Goal: Information Seeking & Learning: Learn about a topic

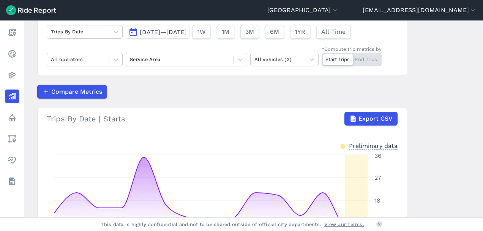
scroll to position [24, 0]
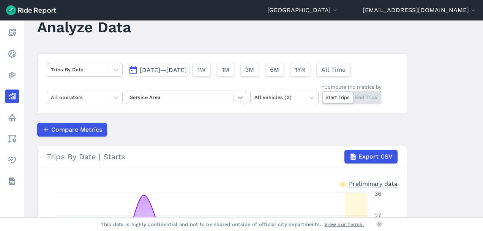
click at [239, 98] on icon at bounding box center [240, 97] width 5 height 3
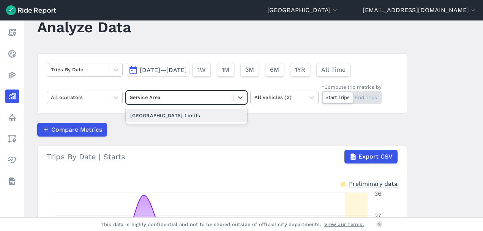
click at [218, 114] on div "[GEOGRAPHIC_DATA] Limits" at bounding box center [187, 115] width 122 height 13
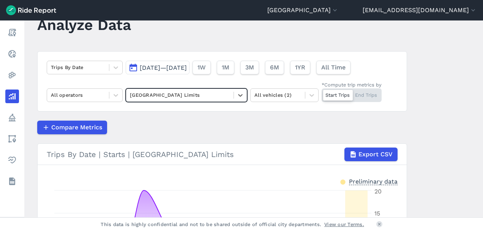
scroll to position [24, 0]
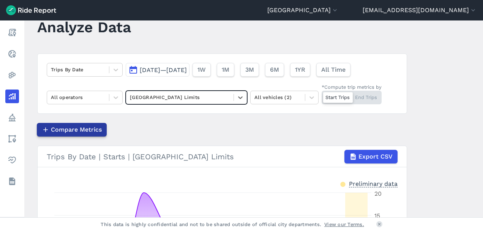
click at [83, 127] on span "Compare Metrics" at bounding box center [76, 129] width 51 height 9
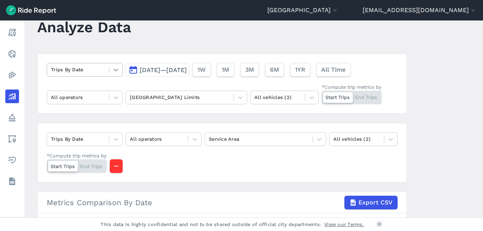
click at [114, 69] on icon at bounding box center [116, 70] width 8 height 8
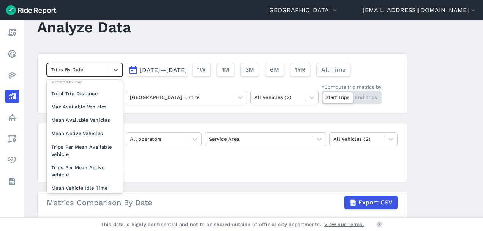
scroll to position [66, 0]
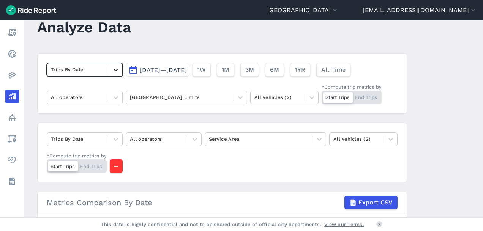
click at [114, 70] on icon at bounding box center [116, 70] width 5 height 3
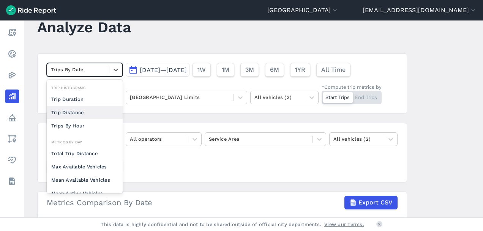
click at [89, 112] on div "Trip Distance" at bounding box center [85, 112] width 76 height 13
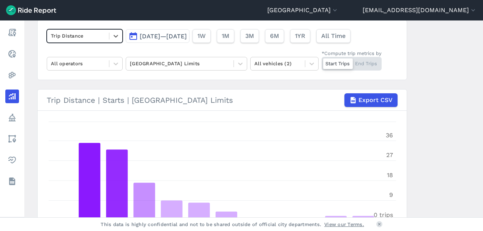
scroll to position [24, 0]
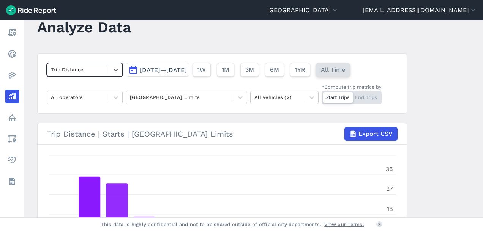
click at [345, 69] on span "All Time" at bounding box center [333, 69] width 24 height 9
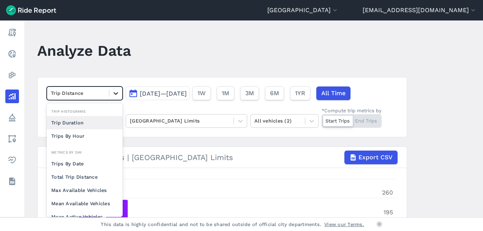
click at [115, 92] on icon at bounding box center [116, 94] width 8 height 8
click at [99, 134] on div "Trips By Hour" at bounding box center [85, 136] width 76 height 13
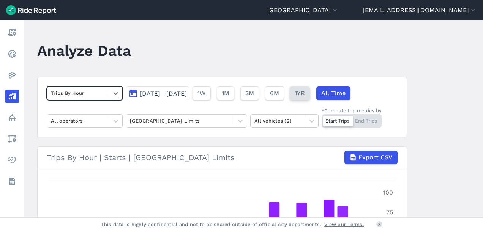
click at [305, 93] on span "1YR" at bounding box center [300, 93] width 10 height 9
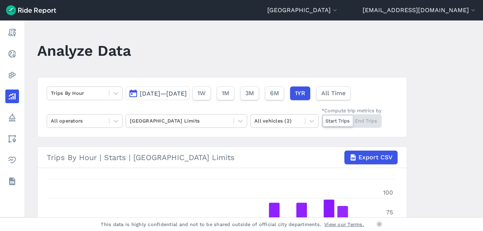
click at [187, 93] on span "[DATE]—[DATE]" at bounding box center [163, 93] width 47 height 7
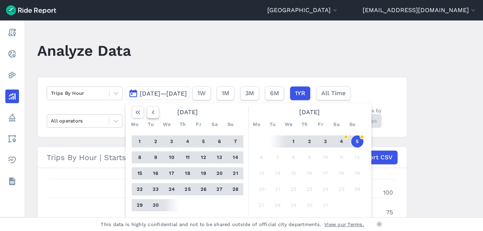
click at [151, 111] on icon "button" at bounding box center [153, 113] width 8 height 8
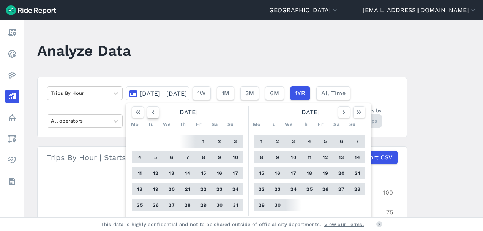
click at [151, 111] on icon "button" at bounding box center [153, 113] width 8 height 8
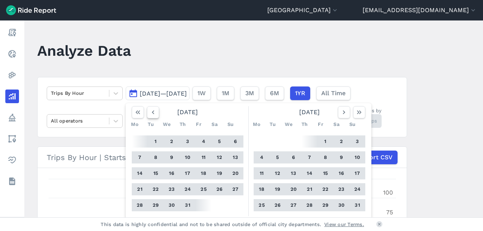
click at [151, 111] on icon "button" at bounding box center [153, 113] width 8 height 8
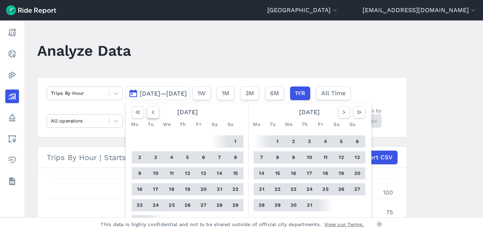
click at [151, 111] on icon "button" at bounding box center [153, 113] width 8 height 8
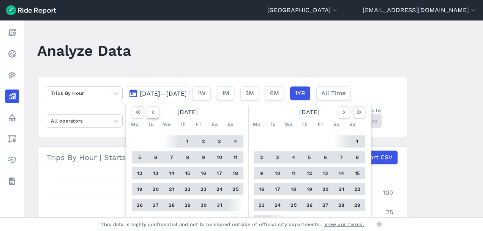
click at [151, 111] on icon "button" at bounding box center [153, 113] width 8 height 8
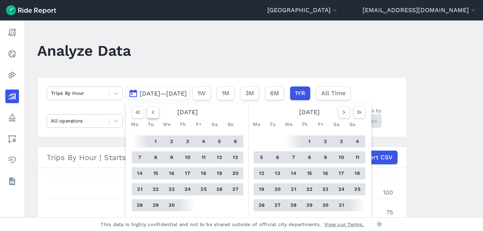
click at [151, 111] on icon "button" at bounding box center [153, 113] width 8 height 8
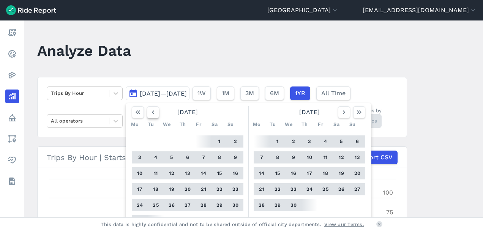
click at [151, 111] on icon "button" at bounding box center [153, 113] width 8 height 8
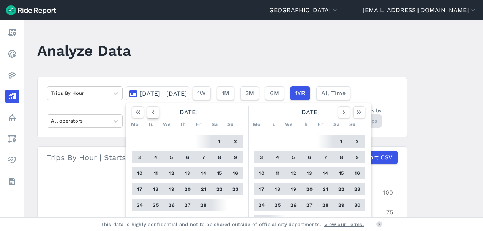
click at [151, 111] on icon "button" at bounding box center [153, 113] width 8 height 8
click at [169, 141] on button "1" at bounding box center [172, 142] width 12 height 12
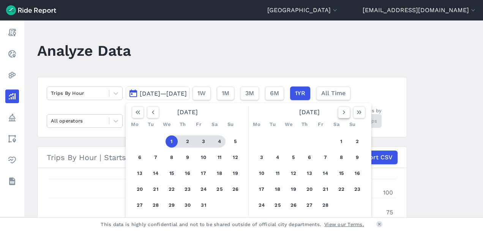
click at [342, 112] on icon "button" at bounding box center [344, 113] width 8 height 8
click at [341, 112] on icon "button" at bounding box center [344, 113] width 8 height 8
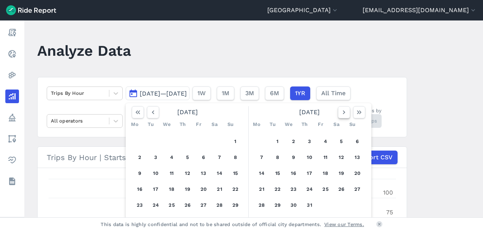
click at [341, 112] on icon "button" at bounding box center [344, 113] width 8 height 8
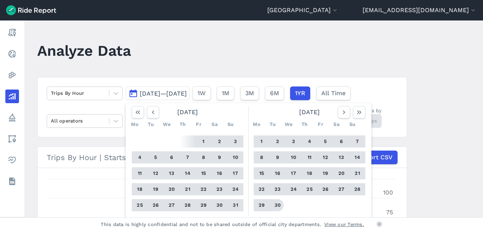
drag, startPoint x: 277, startPoint y: 204, endPoint x: 277, endPoint y: 200, distance: 4.2
click at [277, 204] on button "30" at bounding box center [278, 205] width 12 height 12
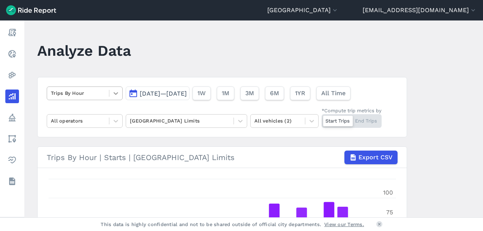
click at [115, 93] on icon at bounding box center [116, 93] width 5 height 3
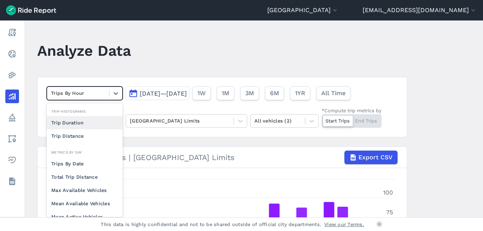
click at [87, 122] on div "Trip Duration" at bounding box center [85, 122] width 76 height 13
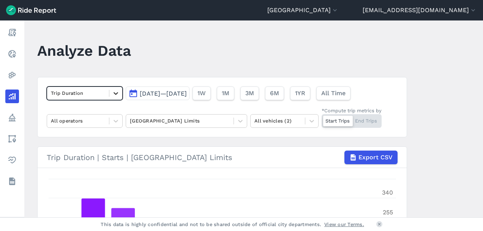
click at [112, 93] on icon at bounding box center [116, 94] width 8 height 8
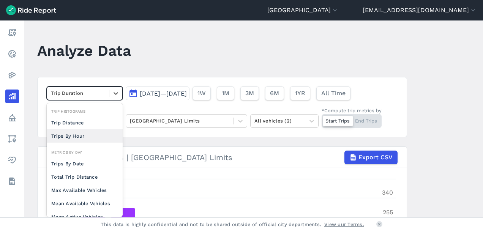
click at [98, 136] on div "Trips By Hour" at bounding box center [85, 136] width 76 height 13
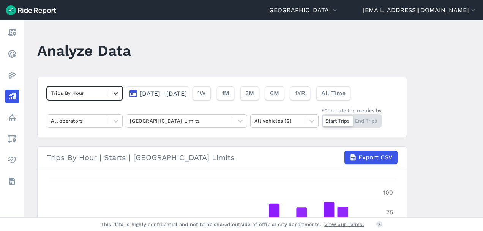
click at [114, 93] on icon at bounding box center [116, 94] width 8 height 8
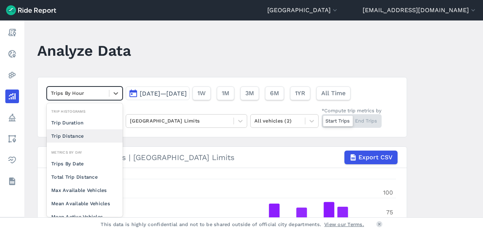
click at [93, 137] on div "Trip Distance" at bounding box center [85, 136] width 76 height 13
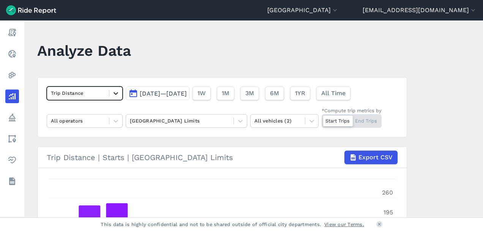
click at [112, 93] on icon at bounding box center [116, 94] width 8 height 8
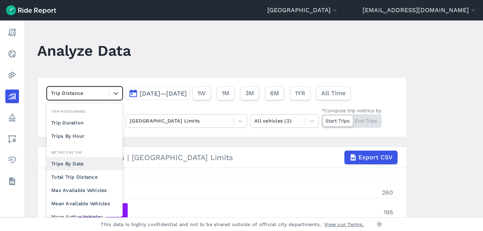
click at [91, 164] on div "Trips By Date" at bounding box center [85, 163] width 76 height 13
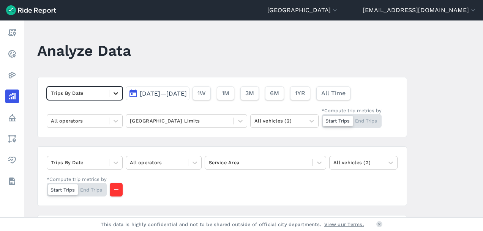
click at [114, 93] on icon at bounding box center [116, 93] width 5 height 3
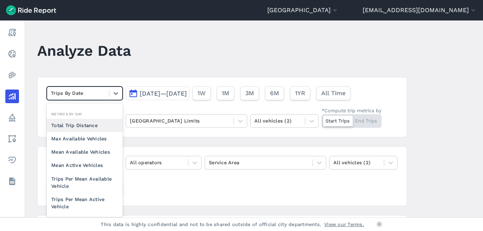
scroll to position [52, 0]
click at [88, 138] on div "Max Available Vehicles" at bounding box center [85, 138] width 76 height 13
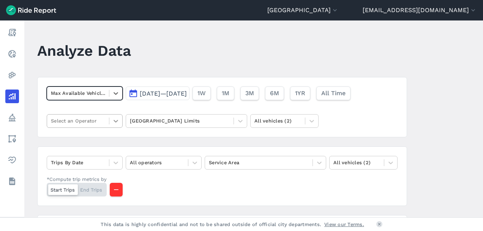
click at [114, 121] on icon at bounding box center [116, 121] width 5 height 3
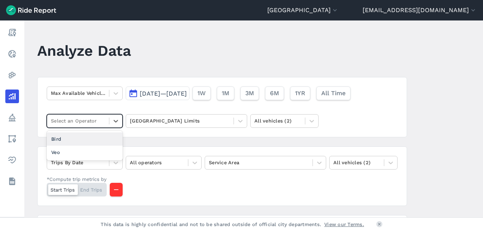
click at [102, 140] on div "Bird" at bounding box center [85, 139] width 76 height 13
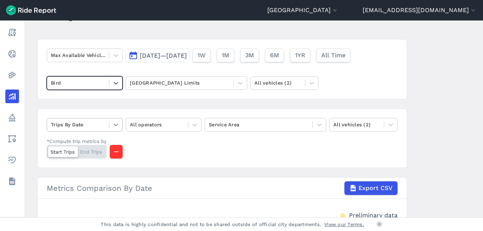
click at [114, 125] on icon at bounding box center [116, 125] width 5 height 3
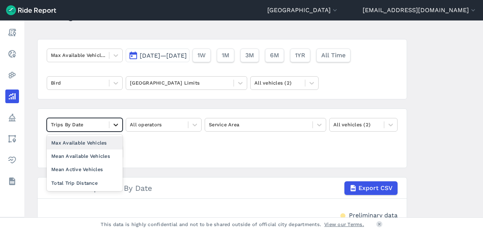
click at [114, 124] on icon at bounding box center [116, 125] width 8 height 8
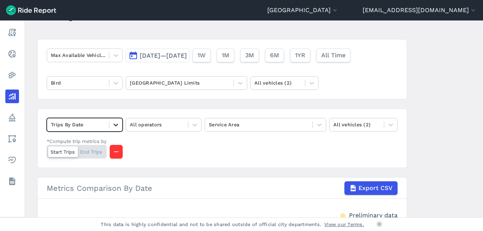
click at [115, 124] on icon at bounding box center [116, 125] width 8 height 8
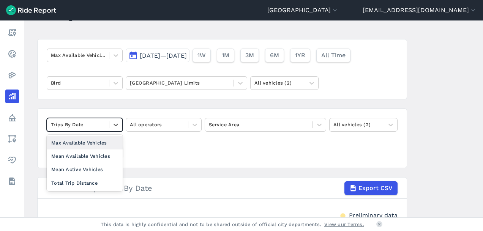
click at [87, 144] on div "Max Available Vehicles" at bounding box center [85, 142] width 76 height 13
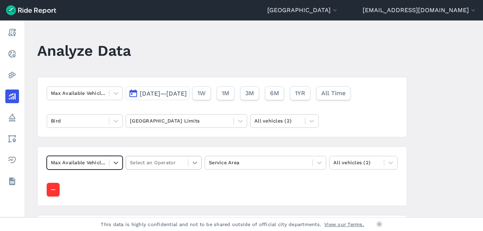
click at [191, 162] on icon at bounding box center [195, 163] width 8 height 8
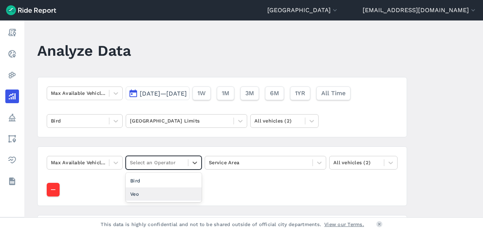
drag, startPoint x: 180, startPoint y: 191, endPoint x: 198, endPoint y: 188, distance: 18.2
click at [181, 191] on div "Veo" at bounding box center [164, 194] width 76 height 13
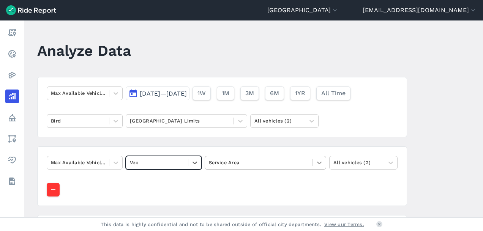
click at [318, 161] on icon at bounding box center [320, 163] width 8 height 8
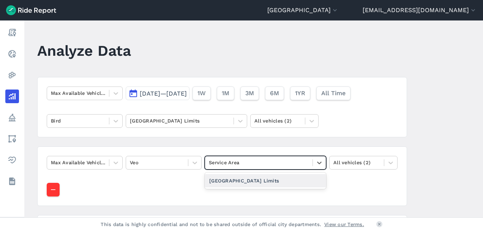
click at [294, 181] on div "[GEOGRAPHIC_DATA] Limits" at bounding box center [266, 180] width 122 height 13
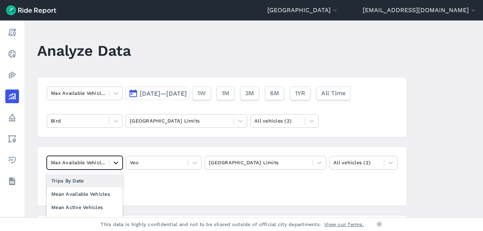
click at [114, 162] on icon at bounding box center [116, 163] width 5 height 3
click at [95, 181] on div "Trips By Date" at bounding box center [85, 180] width 76 height 13
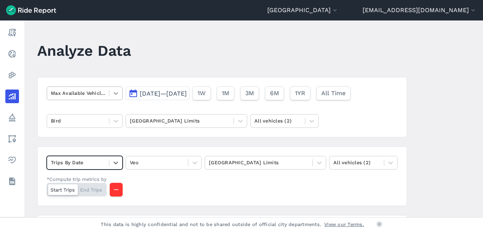
click at [115, 94] on icon at bounding box center [116, 93] width 5 height 3
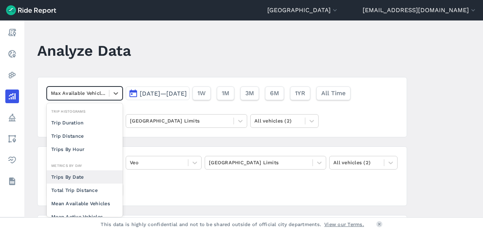
click at [93, 176] on div "Trips By Date" at bounding box center [85, 177] width 76 height 13
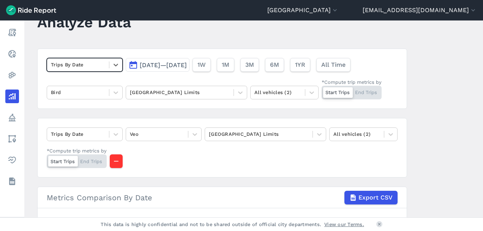
scroll to position [40, 0]
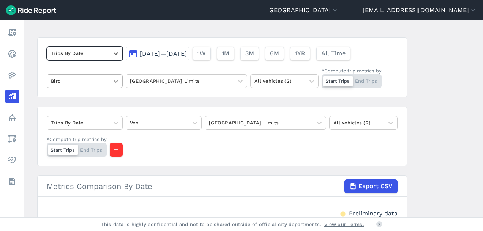
click at [115, 81] on icon at bounding box center [116, 81] width 5 height 3
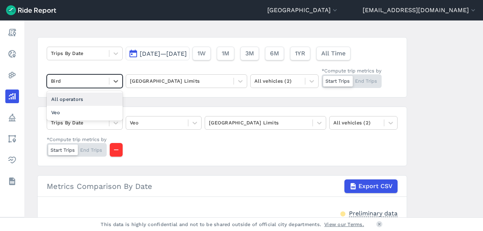
click at [96, 99] on div "All operators" at bounding box center [85, 99] width 76 height 13
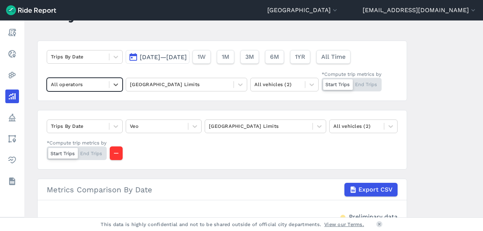
scroll to position [2, 0]
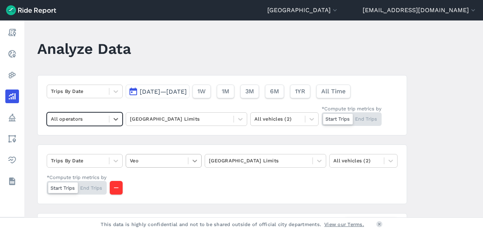
click at [191, 160] on icon at bounding box center [195, 161] width 8 height 8
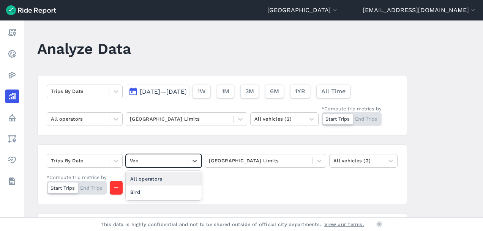
click at [180, 177] on div "All operators" at bounding box center [164, 178] width 76 height 13
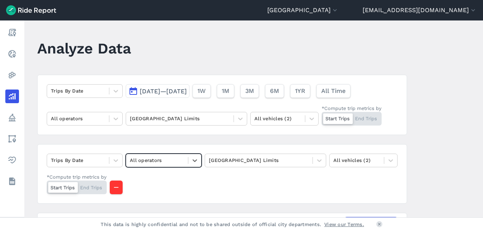
scroll to position [2, 0]
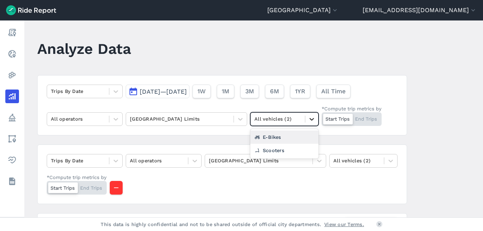
click at [311, 122] on icon at bounding box center [312, 119] width 8 height 8
click at [276, 137] on div "E-Bikes" at bounding box center [284, 137] width 68 height 13
click at [388, 159] on icon at bounding box center [391, 161] width 8 height 8
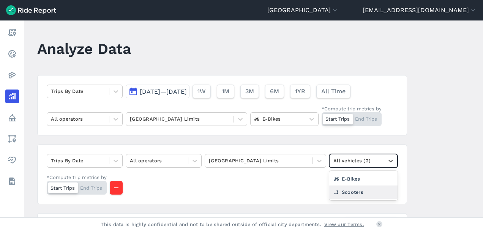
click at [362, 190] on div "Scooters" at bounding box center [363, 192] width 68 height 13
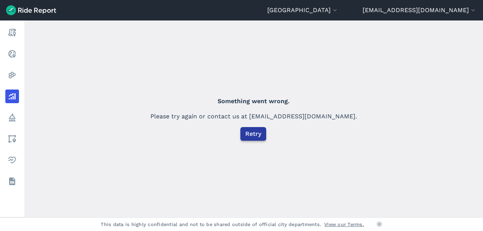
click at [247, 136] on span "Retry" at bounding box center [253, 134] width 16 height 9
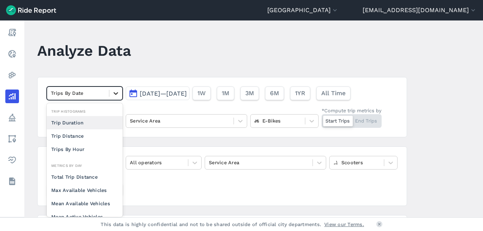
click at [114, 93] on icon at bounding box center [116, 94] width 8 height 8
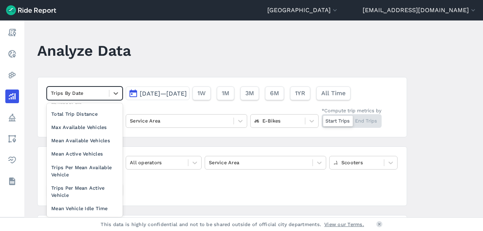
scroll to position [63, 0]
click at [93, 153] on div "Mean Active Vehicles" at bounding box center [85, 153] width 76 height 13
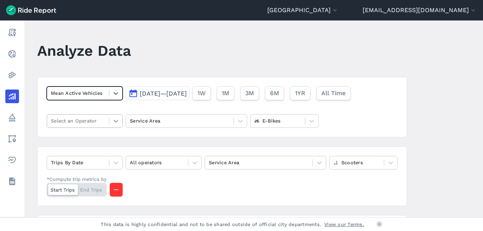
click at [114, 122] on icon at bounding box center [116, 121] width 8 height 8
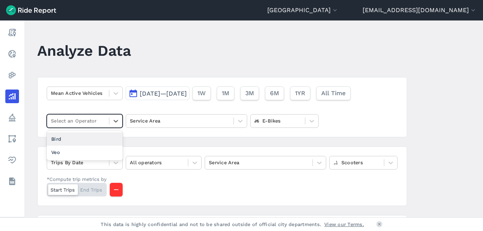
click at [103, 136] on div "Bird" at bounding box center [85, 139] width 76 height 13
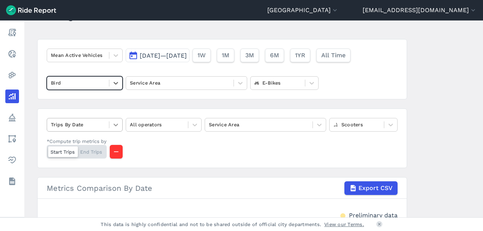
click at [115, 123] on icon at bounding box center [116, 125] width 8 height 8
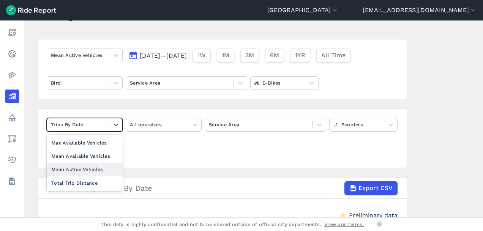
click at [110, 167] on div "Mean Active Vehicles" at bounding box center [85, 169] width 76 height 13
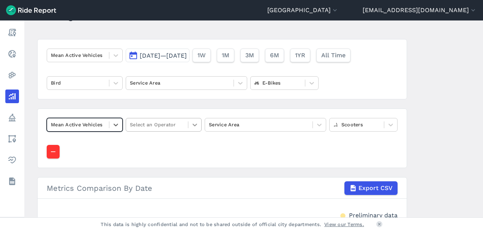
click at [193, 123] on icon at bounding box center [195, 125] width 8 height 8
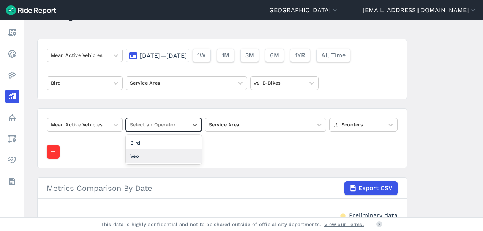
click at [171, 153] on div "Veo" at bounding box center [164, 156] width 76 height 13
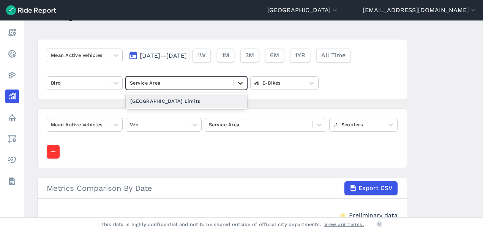
click at [237, 81] on icon at bounding box center [241, 83] width 8 height 8
click at [218, 102] on div "[GEOGRAPHIC_DATA] Limits" at bounding box center [187, 101] width 122 height 13
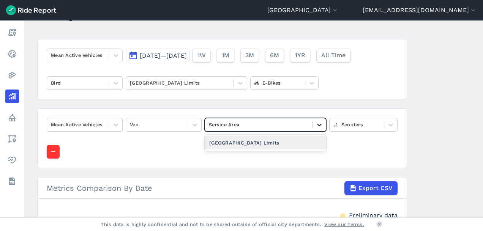
click at [318, 124] on icon at bounding box center [320, 125] width 8 height 8
click at [294, 141] on div "[GEOGRAPHIC_DATA] Limits" at bounding box center [266, 142] width 122 height 13
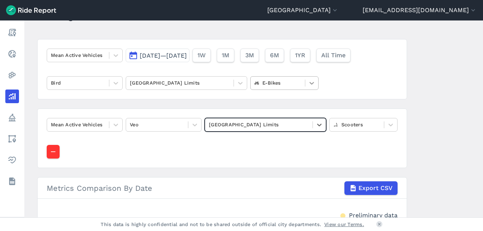
click at [311, 82] on icon at bounding box center [312, 83] width 8 height 8
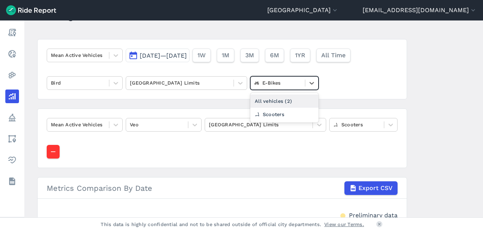
click at [298, 100] on div "All vehicles (2)" at bounding box center [284, 101] width 68 height 13
click at [388, 122] on icon at bounding box center [391, 125] width 8 height 8
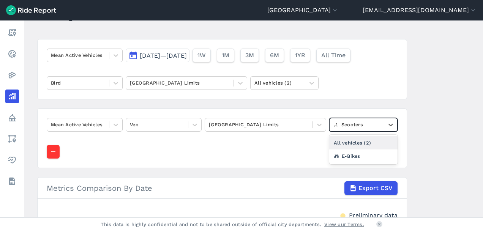
click at [367, 139] on div "All vehicles (2)" at bounding box center [363, 142] width 68 height 13
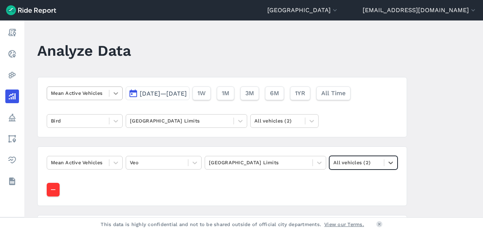
click at [115, 92] on icon at bounding box center [116, 94] width 8 height 8
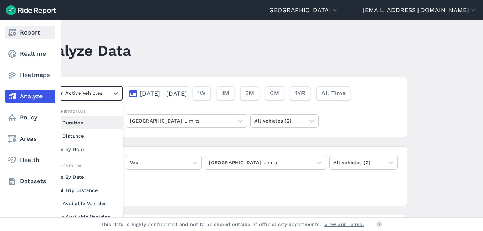
click at [32, 32] on link "Report" at bounding box center [30, 33] width 50 height 14
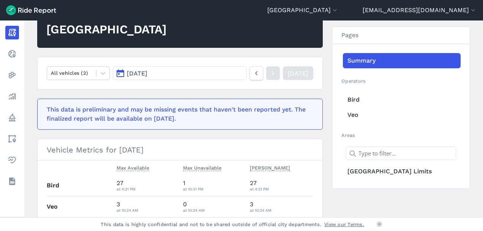
scroll to position [76, 0]
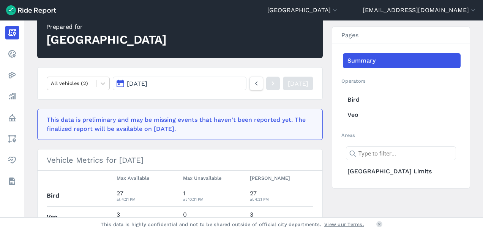
click at [191, 84] on button "[DATE]" at bounding box center [180, 84] width 134 height 14
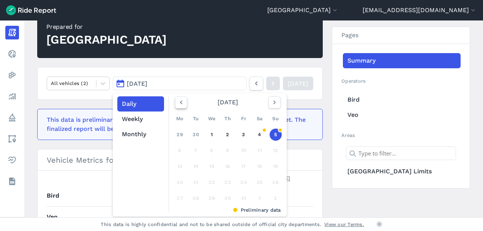
click at [179, 103] on icon "button" at bounding box center [181, 103] width 8 height 8
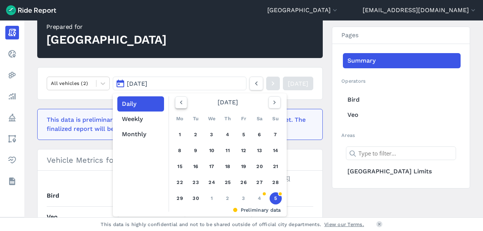
click at [179, 103] on icon "button" at bounding box center [181, 103] width 8 height 8
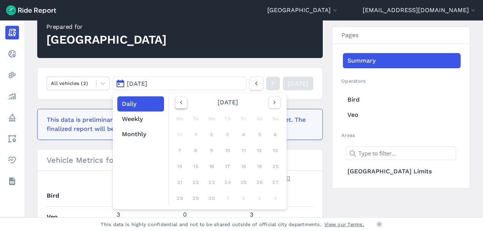
click at [179, 103] on icon "button" at bounding box center [181, 103] width 8 height 8
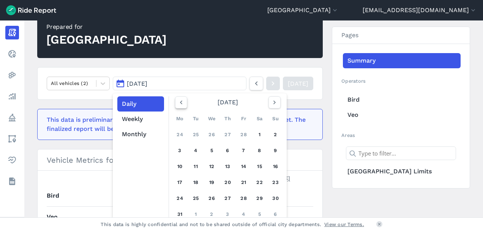
click at [179, 103] on icon "button" at bounding box center [181, 103] width 8 height 8
click at [138, 133] on button "Monthly" at bounding box center [140, 134] width 47 height 15
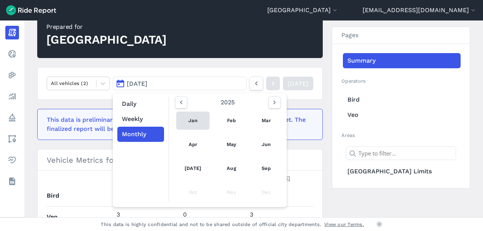
click at [190, 119] on link "Jan" at bounding box center [192, 121] width 33 height 18
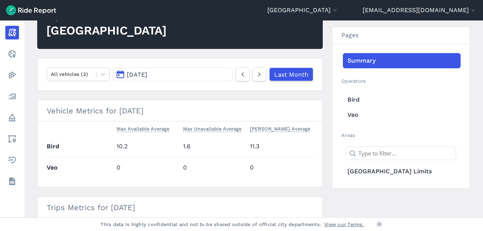
scroll to position [85, 0]
click at [214, 72] on button "[DATE]" at bounding box center [173, 75] width 120 height 14
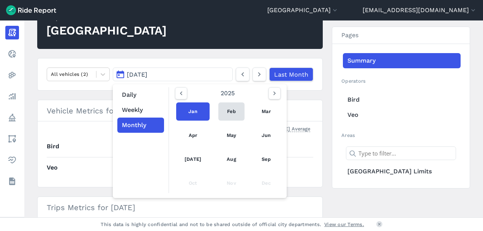
click at [221, 112] on link "Feb" at bounding box center [231, 112] width 26 height 18
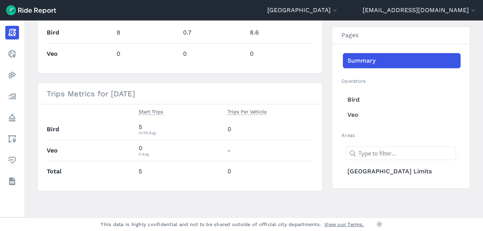
scroll to position [123, 0]
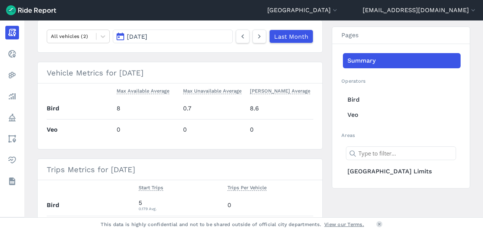
click at [211, 35] on button "[DATE]" at bounding box center [173, 37] width 120 height 14
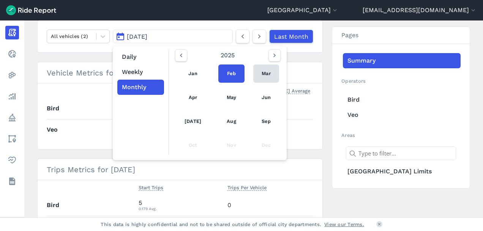
click at [267, 73] on link "Mar" at bounding box center [266, 74] width 26 height 18
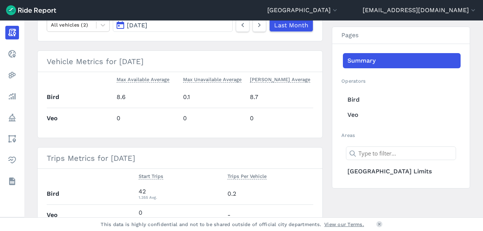
scroll to position [123, 0]
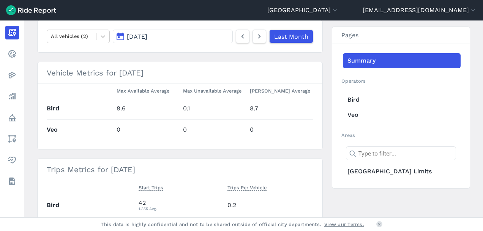
click at [199, 37] on button "[DATE]" at bounding box center [173, 37] width 120 height 14
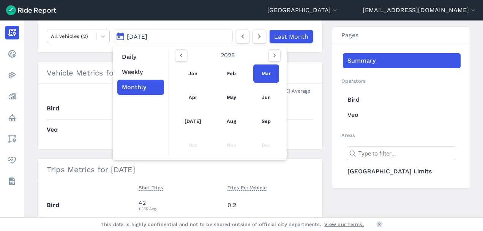
click at [194, 98] on link "Apr" at bounding box center [192, 98] width 33 height 18
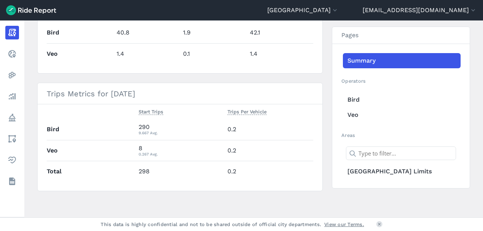
scroll to position [85, 0]
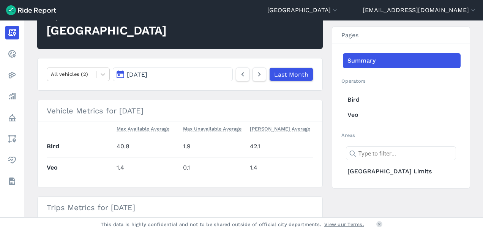
click at [168, 73] on button "[DATE]" at bounding box center [173, 75] width 120 height 14
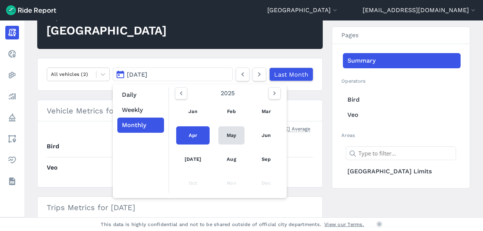
click at [225, 135] on link "May" at bounding box center [231, 135] width 26 height 18
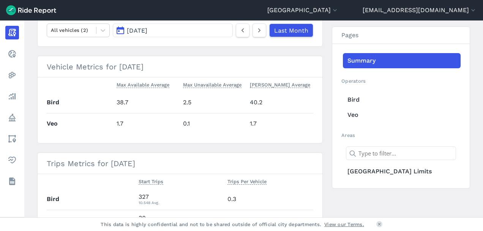
scroll to position [85, 0]
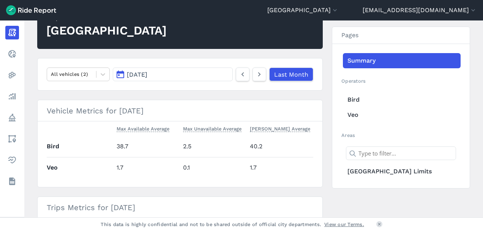
click at [183, 73] on button "[DATE]" at bounding box center [173, 75] width 120 height 14
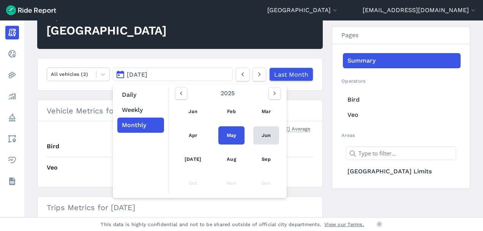
click at [261, 137] on link "Jun" at bounding box center [266, 135] width 26 height 18
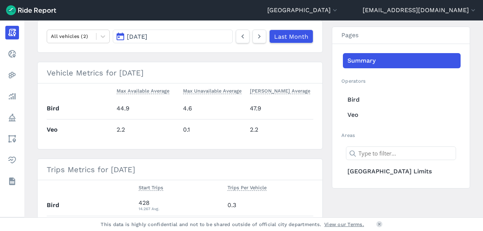
scroll to position [47, 0]
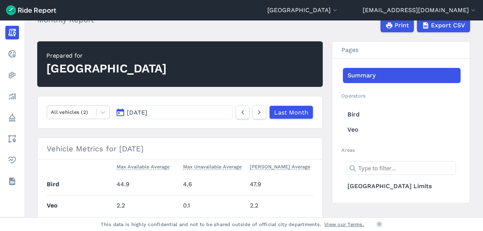
click at [166, 112] on button "[DATE]" at bounding box center [173, 113] width 120 height 14
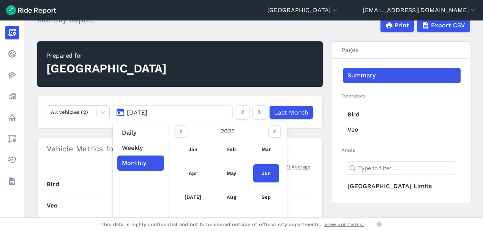
click at [186, 194] on link "[DATE]" at bounding box center [192, 197] width 33 height 18
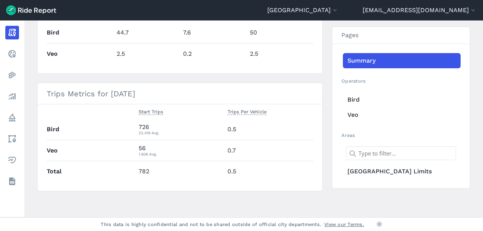
scroll to position [85, 0]
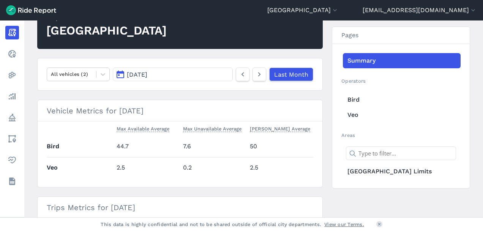
click at [183, 74] on button "[DATE]" at bounding box center [173, 75] width 120 height 14
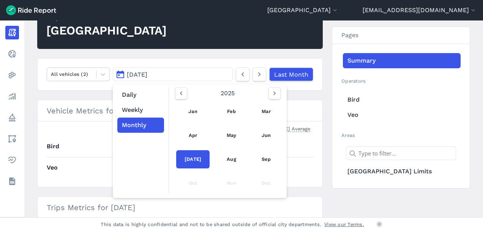
drag, startPoint x: 222, startPoint y: 158, endPoint x: 227, endPoint y: 158, distance: 5.3
click at [222, 158] on link "Aug" at bounding box center [231, 159] width 26 height 18
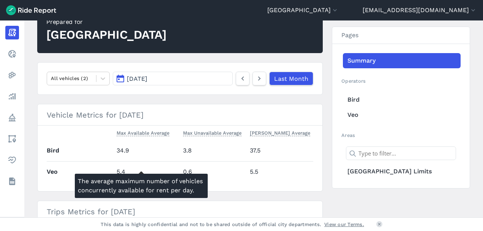
scroll to position [47, 0]
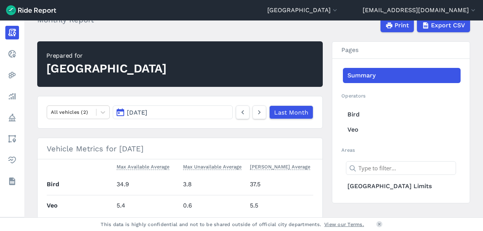
click at [193, 112] on button "[DATE]" at bounding box center [173, 113] width 120 height 14
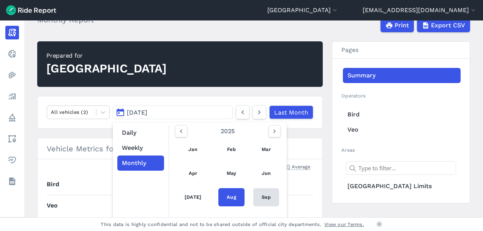
click at [260, 195] on link "Sep" at bounding box center [266, 197] width 26 height 18
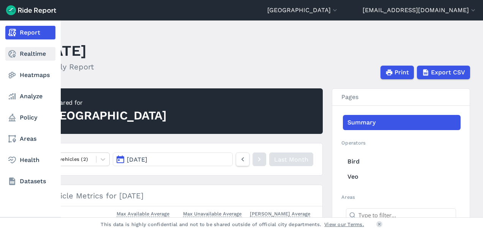
click at [25, 54] on link "Realtime" at bounding box center [30, 54] width 50 height 14
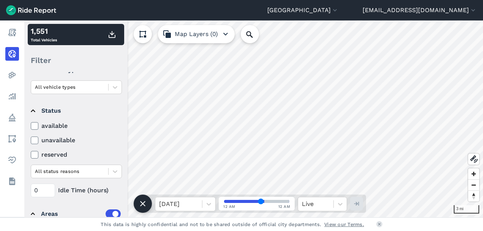
scroll to position [70, 0]
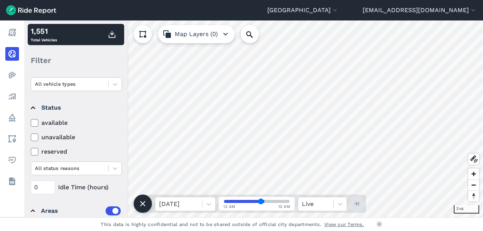
click at [34, 120] on icon at bounding box center [34, 123] width 7 height 8
click at [31, 120] on input "available" at bounding box center [31, 121] width 0 height 5
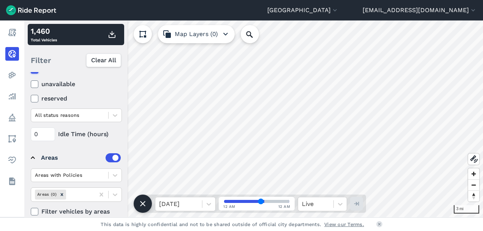
scroll to position [133, 0]
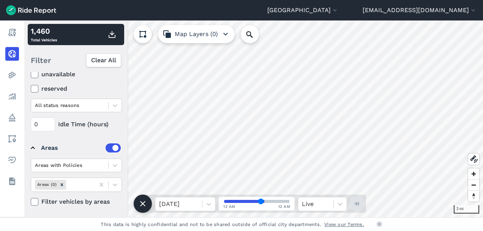
click at [35, 201] on use at bounding box center [34, 202] width 5 height 4
click at [31, 201] on input "Filter vehicles by areas" at bounding box center [31, 200] width 0 height 5
click at [33, 200] on icon at bounding box center [34, 202] width 7 height 8
click at [31, 200] on input "Filter vehicles by areas" at bounding box center [31, 200] width 0 height 5
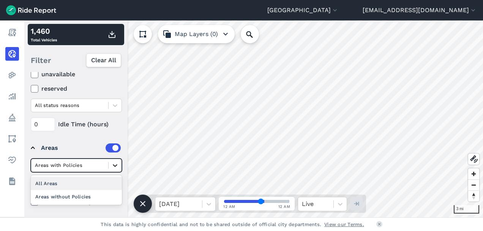
click at [112, 163] on icon at bounding box center [115, 166] width 8 height 8
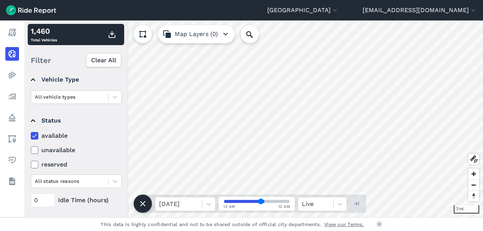
scroll to position [57, 0]
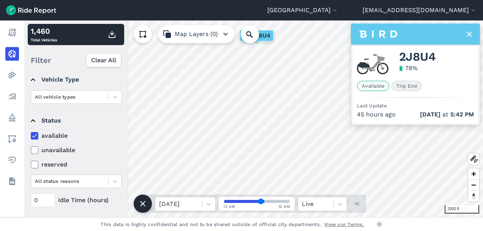
drag, startPoint x: 35, startPoint y: 150, endPoint x: 40, endPoint y: 149, distance: 4.7
click at [36, 149] on icon at bounding box center [34, 151] width 7 height 8
click at [31, 149] on input "unavailable" at bounding box center [31, 148] width 0 height 5
drag, startPoint x: 33, startPoint y: 164, endPoint x: 46, endPoint y: 162, distance: 13.1
click at [36, 164] on icon at bounding box center [34, 165] width 7 height 8
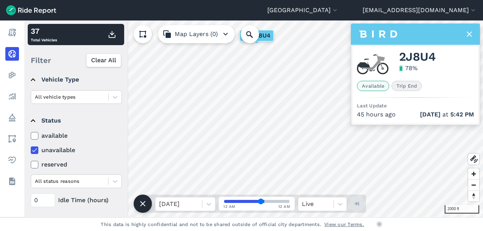
click at [31, 164] on input "reserved" at bounding box center [31, 162] width 0 height 5
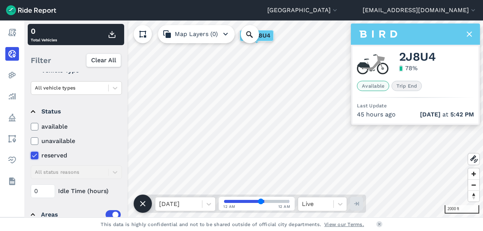
scroll to position [19, 0]
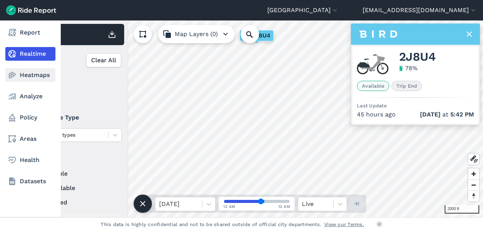
click at [14, 75] on use at bounding box center [12, 75] width 7 height 6
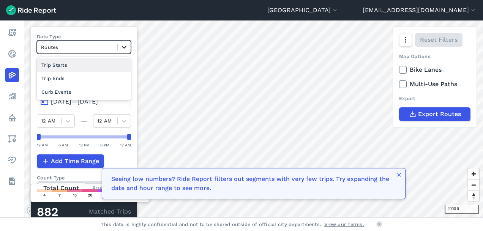
click at [123, 48] on icon at bounding box center [124, 47] width 8 height 8
click at [125, 100] on button "[DATE]—[DATE]" at bounding box center [84, 102] width 94 height 14
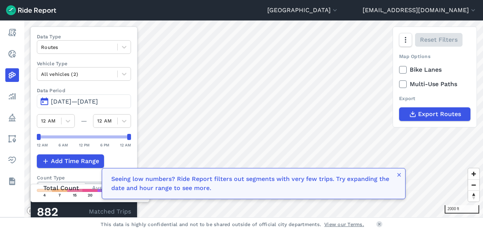
click at [95, 100] on span "[DATE]—[DATE]" at bounding box center [74, 101] width 47 height 7
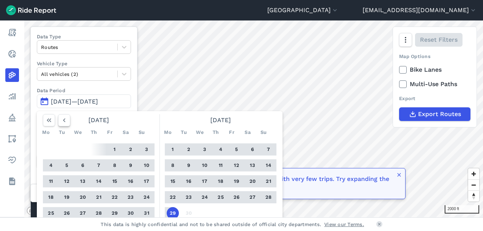
click at [62, 119] on icon "button" at bounding box center [64, 121] width 8 height 8
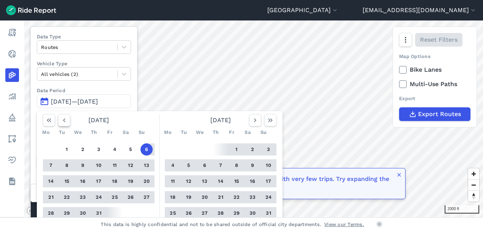
click at [62, 119] on icon "button" at bounding box center [64, 121] width 8 height 8
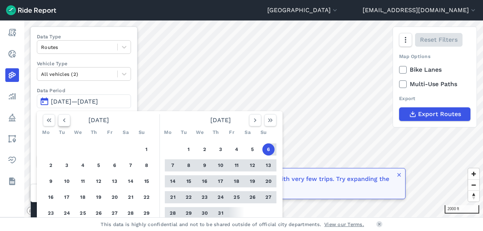
click at [62, 119] on icon "button" at bounding box center [64, 121] width 8 height 8
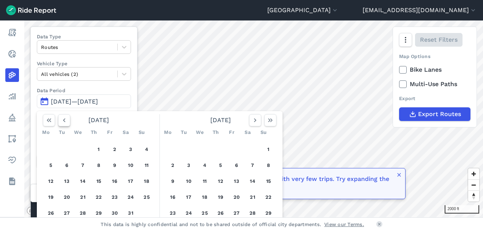
click at [62, 119] on icon "button" at bounding box center [64, 121] width 8 height 8
click at [84, 148] on button "1" at bounding box center [83, 150] width 12 height 12
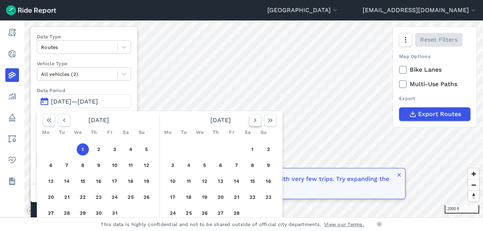
click at [255, 119] on use "button" at bounding box center [255, 121] width 2 height 4
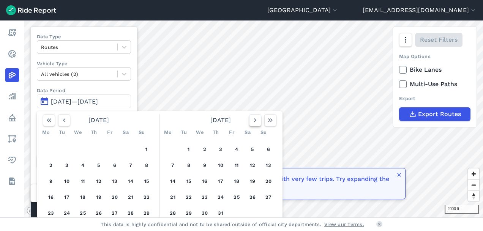
click at [255, 119] on use "button" at bounding box center [255, 121] width 2 height 4
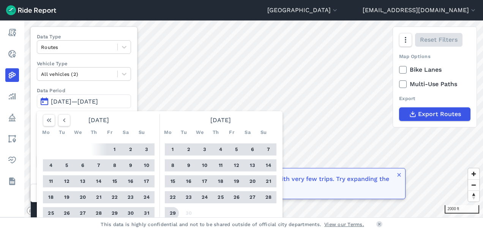
click at [173, 211] on button "29" at bounding box center [173, 213] width 12 height 12
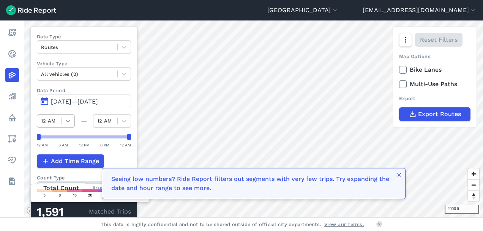
click at [68, 122] on icon at bounding box center [68, 121] width 8 height 8
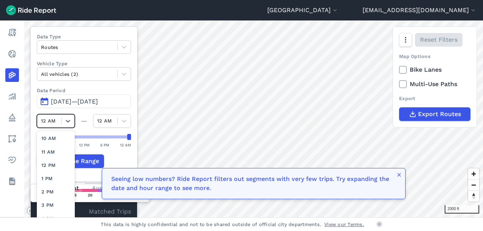
scroll to position [128, 0]
click at [57, 184] on div "2 PM" at bounding box center [56, 184] width 38 height 13
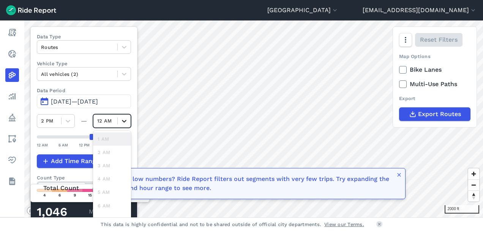
click at [125, 120] on icon at bounding box center [124, 121] width 5 height 3
click at [108, 185] on div "5 PM" at bounding box center [112, 187] width 38 height 13
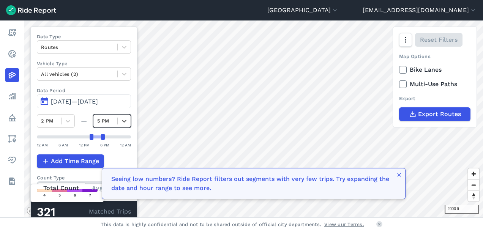
click at [84, 100] on span "[DATE]—[DATE]" at bounding box center [74, 101] width 47 height 7
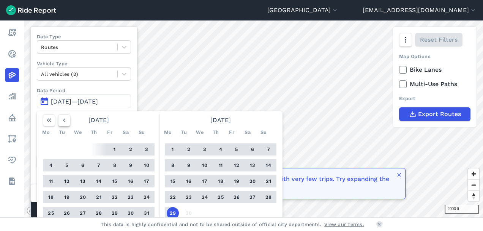
click at [62, 118] on icon "button" at bounding box center [64, 121] width 8 height 8
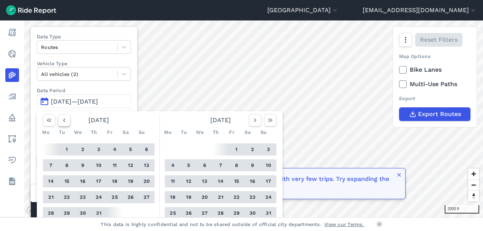
click at [62, 118] on icon "button" at bounding box center [64, 121] width 8 height 8
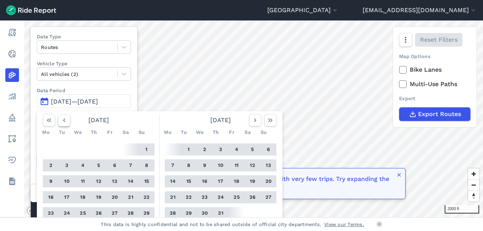
click at [62, 118] on icon "button" at bounding box center [64, 121] width 8 height 8
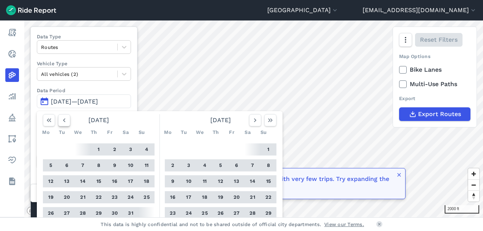
click at [62, 118] on icon "button" at bounding box center [64, 121] width 8 height 8
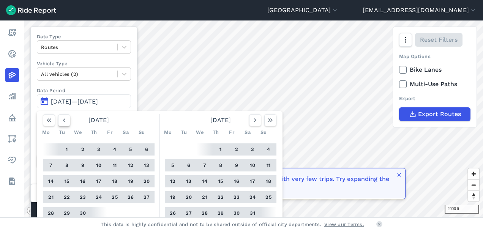
click at [62, 118] on icon "button" at bounding box center [64, 121] width 8 height 8
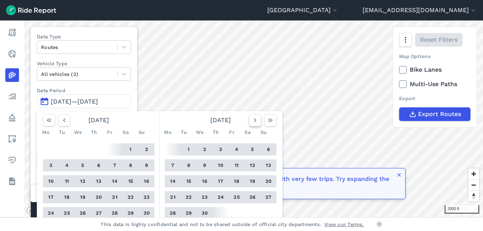
click at [254, 120] on icon "button" at bounding box center [255, 121] width 8 height 8
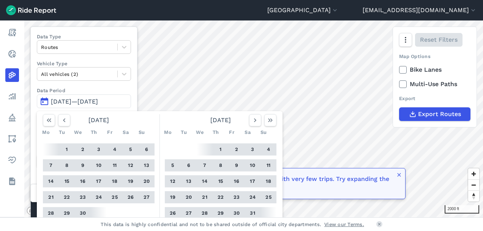
click at [67, 147] on button "1" at bounding box center [67, 150] width 12 height 12
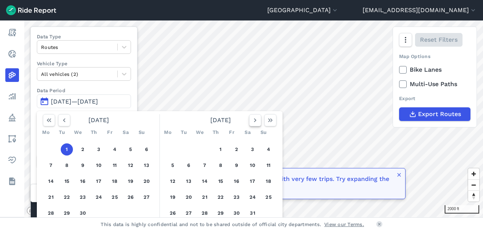
click at [254, 117] on icon "button" at bounding box center [255, 121] width 8 height 8
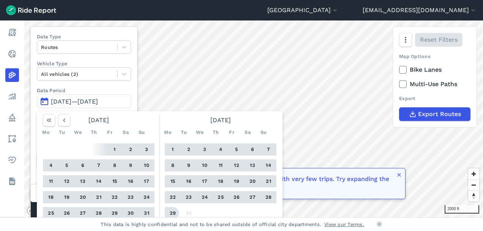
click at [174, 210] on button "29" at bounding box center [173, 213] width 12 height 12
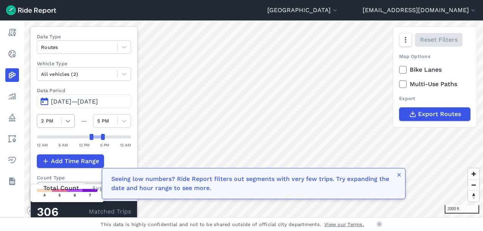
click at [69, 121] on icon at bounding box center [68, 121] width 5 height 3
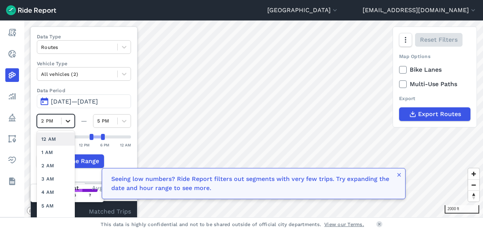
click at [69, 121] on icon at bounding box center [68, 121] width 5 height 3
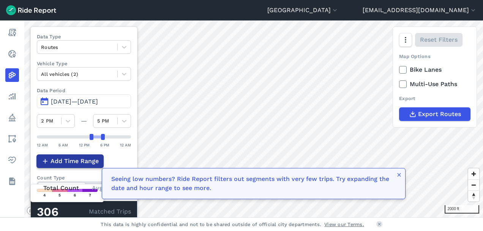
click at [43, 159] on icon "button" at bounding box center [45, 162] width 8 height 8
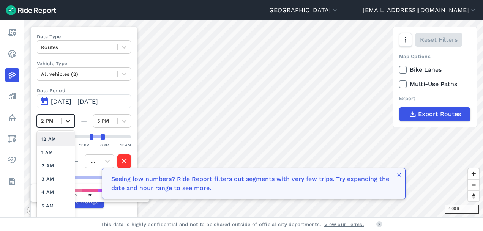
click at [66, 119] on icon at bounding box center [68, 121] width 8 height 8
click at [125, 118] on icon at bounding box center [124, 121] width 8 height 8
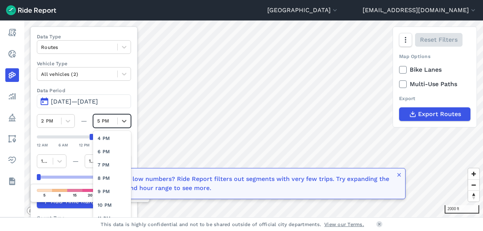
scroll to position [212, 0]
drag, startPoint x: 107, startPoint y: 205, endPoint x: 106, endPoint y: 194, distance: 11.5
click at [108, 204] on div "11 PM" at bounding box center [112, 207] width 38 height 13
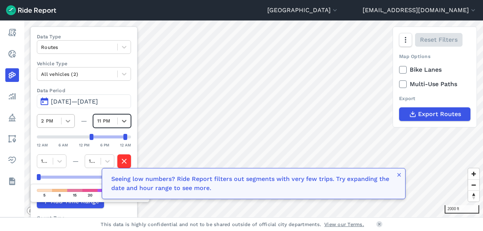
click at [68, 122] on icon at bounding box center [68, 121] width 8 height 8
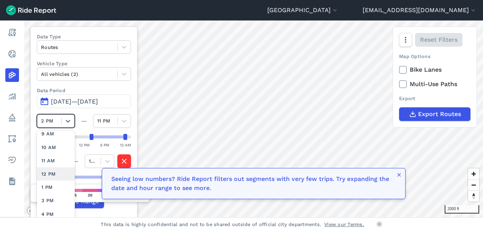
scroll to position [126, 0]
click at [50, 171] on div "12 PM" at bounding box center [56, 172] width 38 height 13
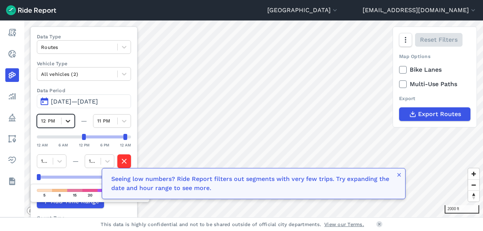
click at [68, 120] on icon at bounding box center [68, 121] width 8 height 8
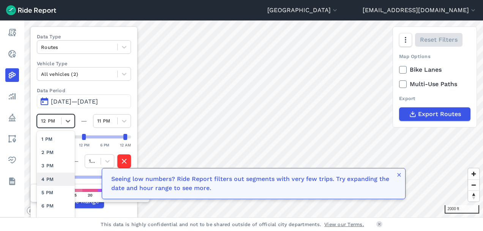
scroll to position [161, 0]
click at [49, 190] on div "5 PM" at bounding box center [56, 191] width 38 height 13
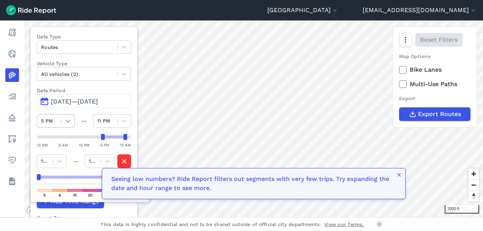
click at [67, 120] on icon at bounding box center [68, 121] width 8 height 8
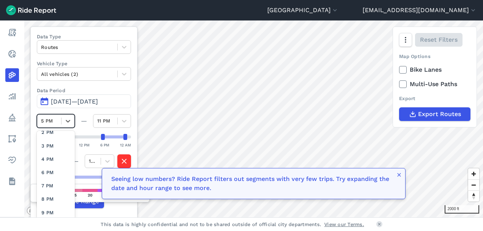
scroll to position [194, 0]
click at [56, 197] on div "8 PM" at bounding box center [56, 198] width 38 height 13
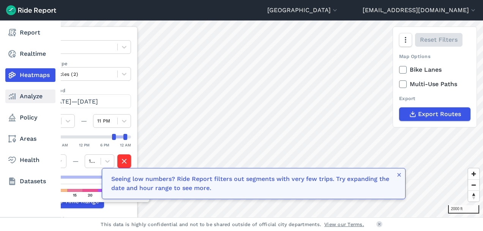
click at [24, 97] on link "Analyze" at bounding box center [30, 97] width 50 height 14
